Goal: Find specific page/section: Find specific page/section

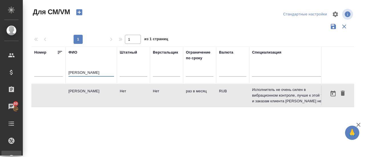
drag, startPoint x: 104, startPoint y: 73, endPoint x: 58, endPoint y: 75, distance: 45.7
click at [58, 75] on tr "Номер ФИО [PERSON_NAME] Штатный Верстальщик Ограничение по сроку Валюта Специал…" at bounding box center [336, 65] width 610 height 37
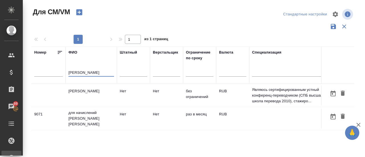
type input "[PERSON_NAME]"
click at [76, 90] on td "[PERSON_NAME]" at bounding box center [91, 96] width 51 height 20
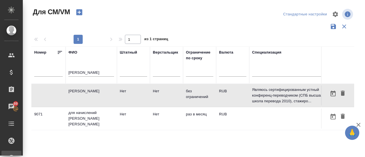
click at [76, 90] on td "[PERSON_NAME]" at bounding box center [91, 96] width 51 height 20
drag, startPoint x: 93, startPoint y: 72, endPoint x: 51, endPoint y: 72, distance: 42.5
click at [51, 72] on tr "[PERSON_NAME] Верстальщик Ограничение по сроку Валюта Специализация Статус испо…" at bounding box center [336, 65] width 610 height 37
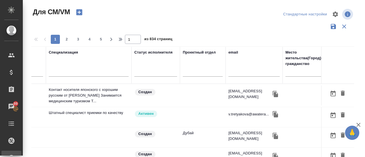
scroll to position [0, 206]
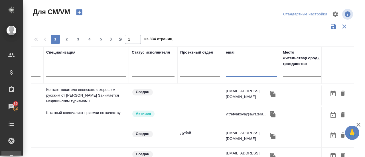
click at [238, 71] on input "text" at bounding box center [251, 73] width 51 height 7
paste input "[EMAIL_ADDRESS][DOMAIN_NAME]"
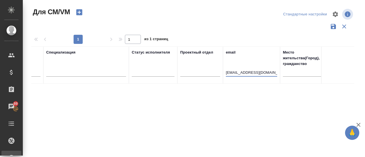
type input "[EMAIL_ADDRESS][DOMAIN_NAME]"
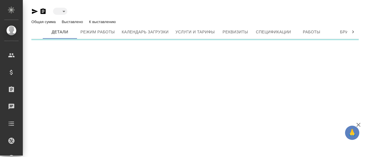
type input "toBeImplemented"
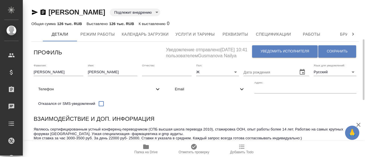
scroll to position [29, 0]
